Goal: Task Accomplishment & Management: Manage account settings

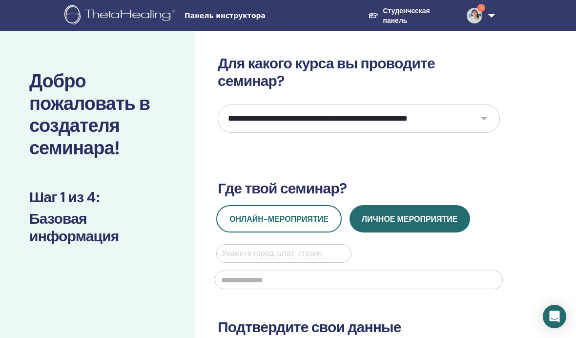
click at [474, 16] on img at bounding box center [475, 16] width 16 height 16
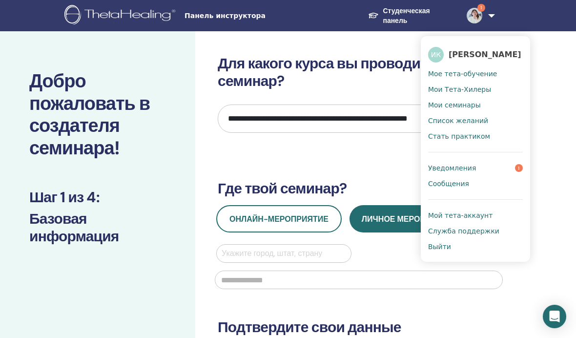
click at [455, 166] on font "Уведомления" at bounding box center [452, 168] width 48 height 8
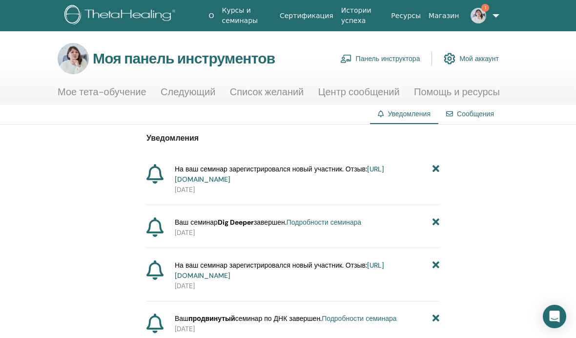
click at [374, 180] on font "https://member.thetahealing.com/instructor/seminar/372664/attendees" at bounding box center [279, 173] width 209 height 19
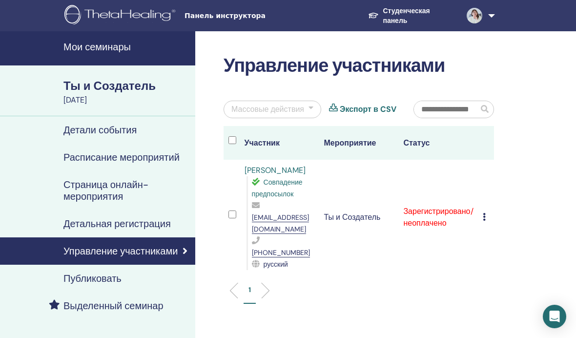
click at [233, 17] on font "Панель инструктора" at bounding box center [225, 16] width 81 height 8
click at [140, 222] on font "Детальная регистрация" at bounding box center [116, 223] width 107 height 13
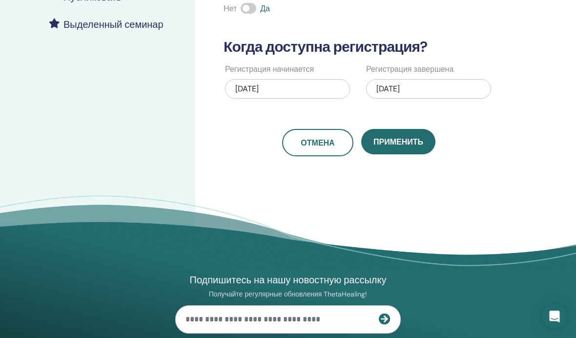
scroll to position [299, 0]
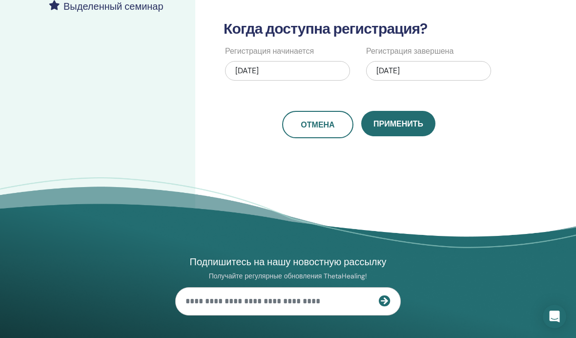
click at [418, 71] on div "[DATE]" at bounding box center [428, 71] width 125 height 20
click at [301, 193] on div "Подпишитесь на нашу новостную рассылку Получайте регулярные обновления ThetaHea…" at bounding box center [288, 335] width 500 height 300
click at [400, 70] on font "[DATE]" at bounding box center [387, 70] width 23 height 10
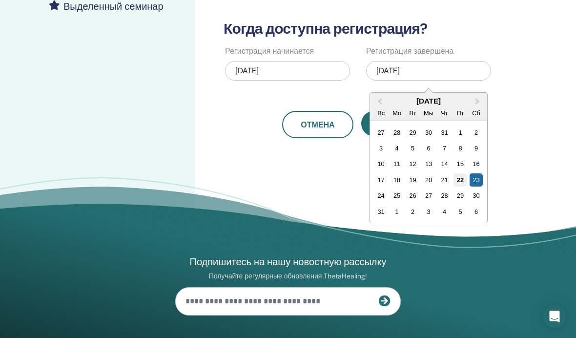
click at [459, 180] on font "22" at bounding box center [460, 179] width 7 height 7
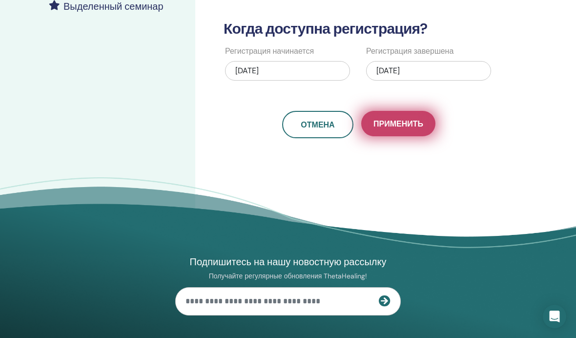
click at [403, 123] on font "Применить" at bounding box center [398, 124] width 50 height 10
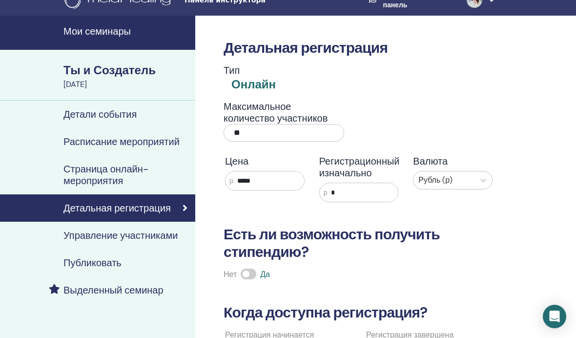
scroll to position [0, 0]
